Goal: Transaction & Acquisition: Obtain resource

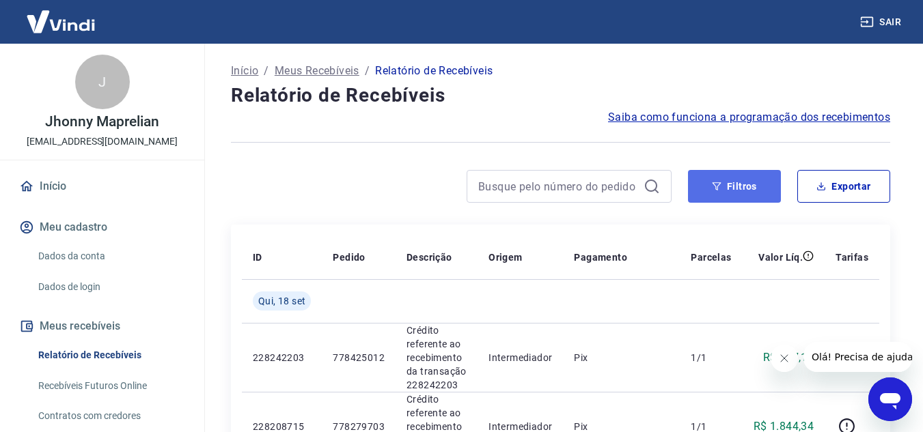
click at [769, 190] on button "Filtros" at bounding box center [734, 186] width 93 height 33
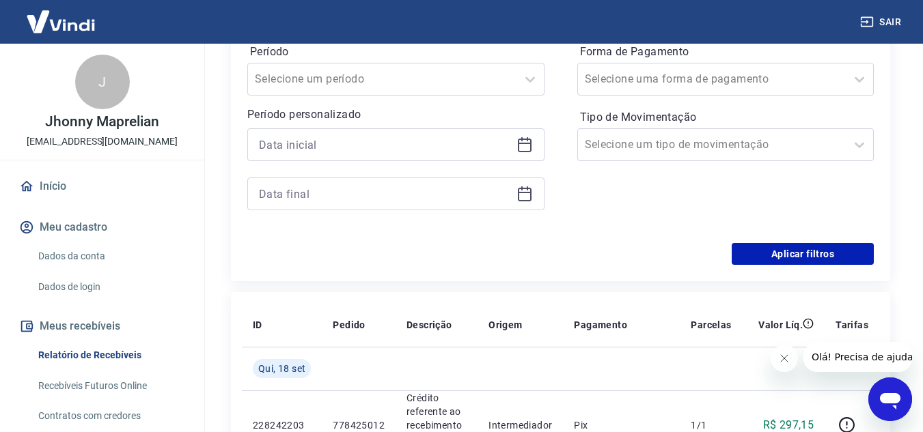
scroll to position [273, 0]
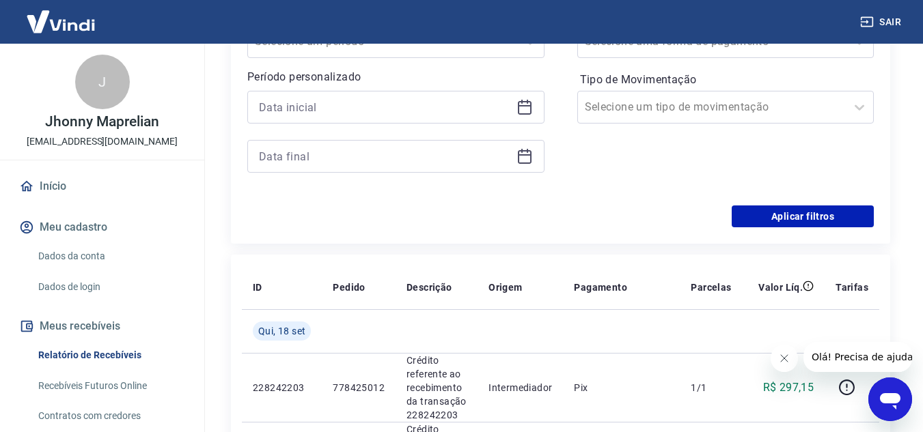
click at [531, 107] on icon at bounding box center [525, 108] width 14 height 14
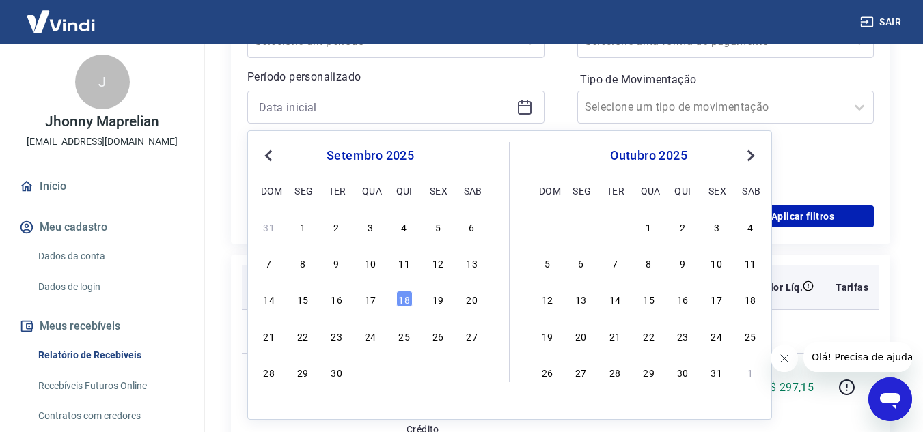
click at [339, 264] on div "9" at bounding box center [336, 263] width 16 height 16
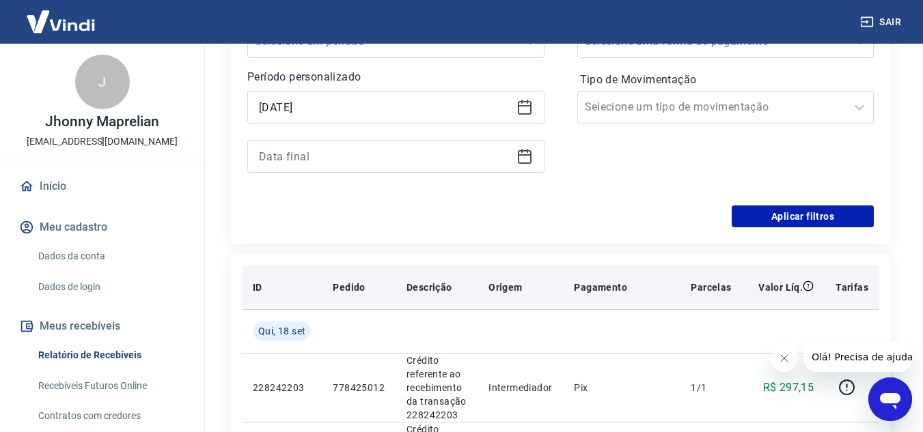
type input "[DATE]"
click at [403, 301] on th "Descrição" at bounding box center [436, 288] width 82 height 44
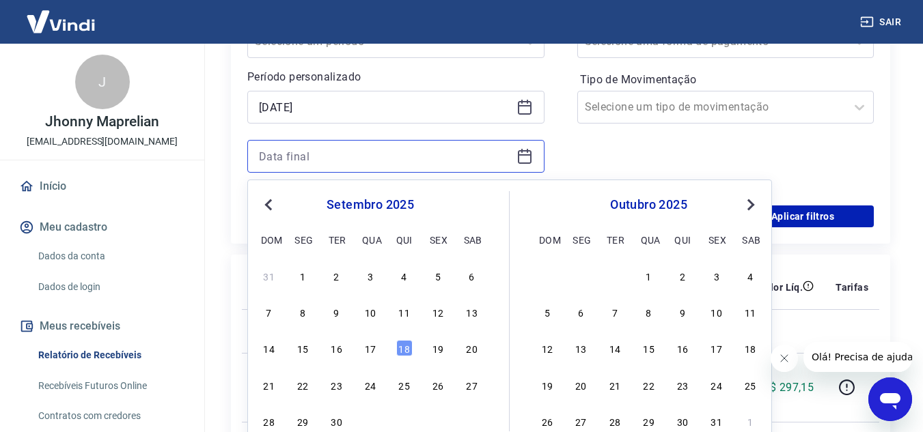
click at [506, 163] on input at bounding box center [385, 156] width 252 height 20
click at [403, 351] on div "18" at bounding box center [404, 348] width 16 height 16
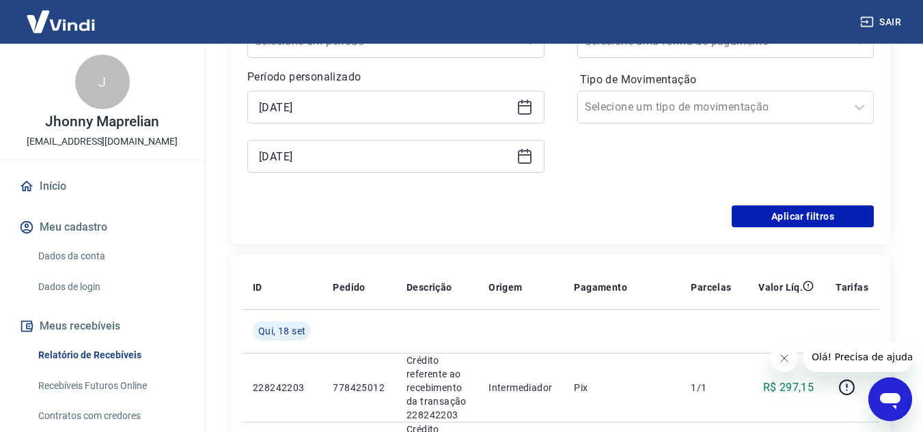
type input "[DATE]"
click at [802, 214] on button "Aplicar filtros" at bounding box center [802, 217] width 142 height 22
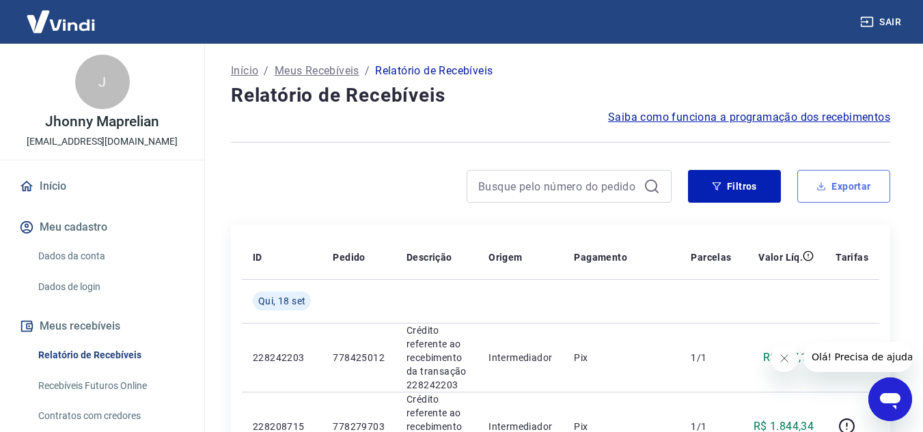
click at [824, 196] on button "Exportar" at bounding box center [843, 186] width 93 height 33
type input "[DATE]"
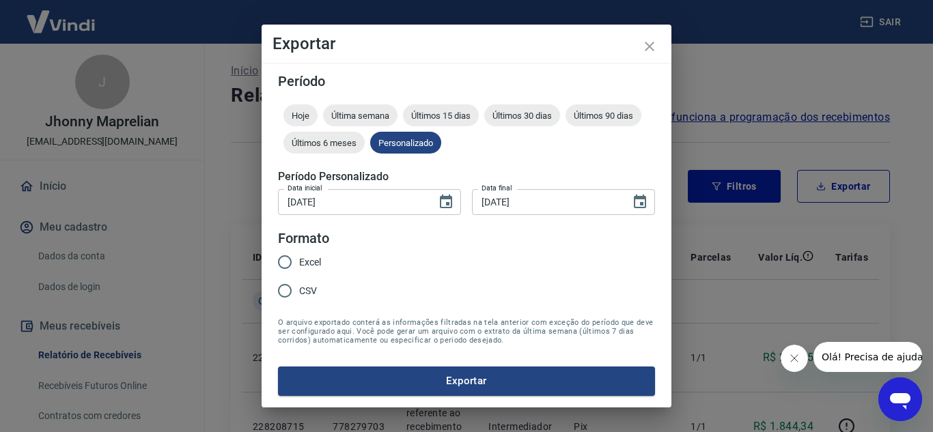
click at [305, 266] on span "Excel" at bounding box center [310, 262] width 22 height 14
click at [299, 266] on input "Excel" at bounding box center [284, 262] width 29 height 29
radio input "true"
click at [401, 383] on button "Exportar" at bounding box center [466, 381] width 377 height 29
